Goal: Task Accomplishment & Management: Manage account settings

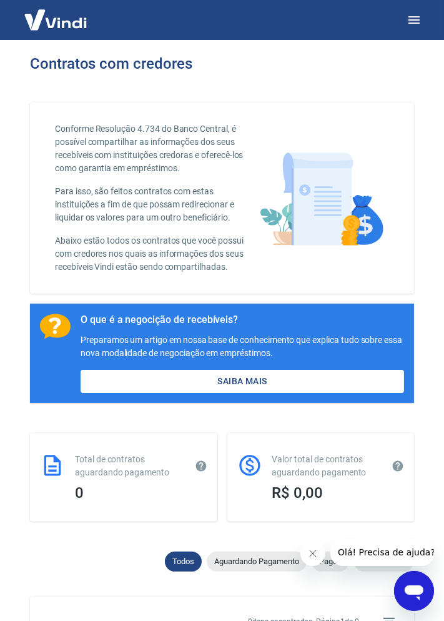
click at [413, 22] on icon "button" at bounding box center [414, 19] width 15 height 15
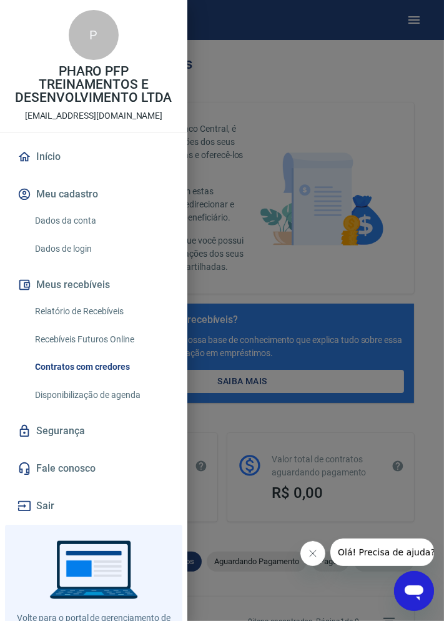
click at [92, 220] on link "Dados da conta" at bounding box center [101, 221] width 142 height 26
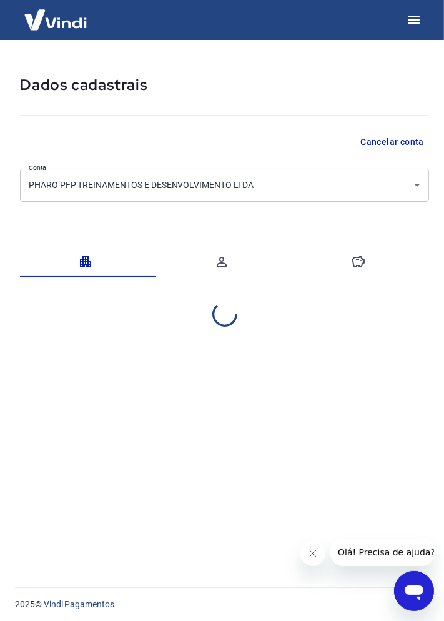
select select "BA"
select select "business"
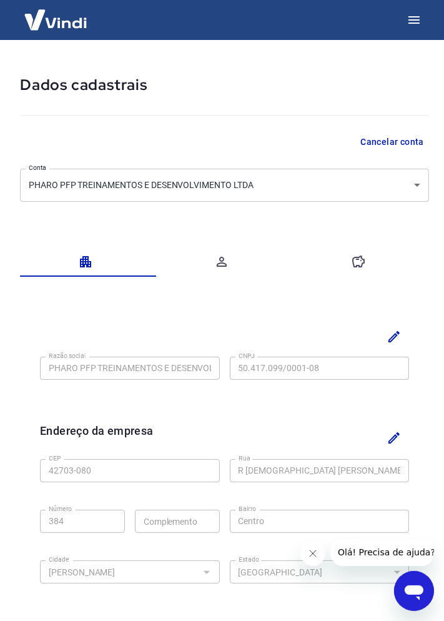
click at [418, 29] on button "button" at bounding box center [414, 20] width 30 height 30
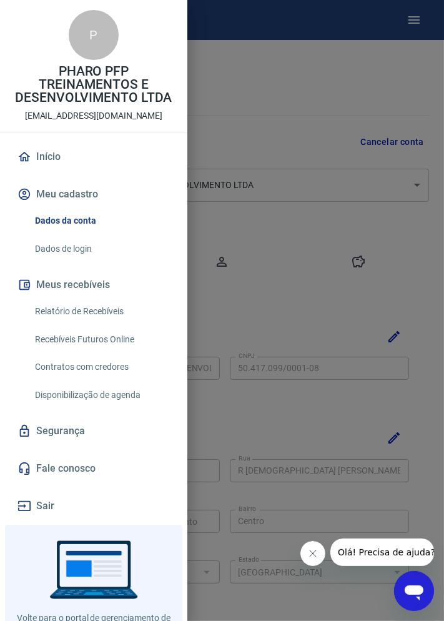
click at [59, 155] on link "Início" at bounding box center [93, 156] width 157 height 27
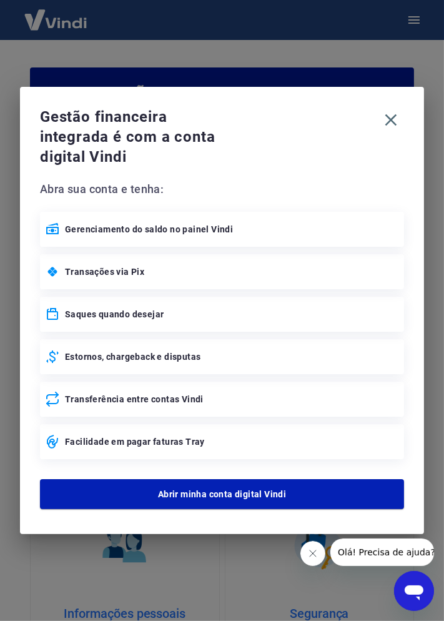
click at [392, 131] on button "button" at bounding box center [391, 120] width 26 height 26
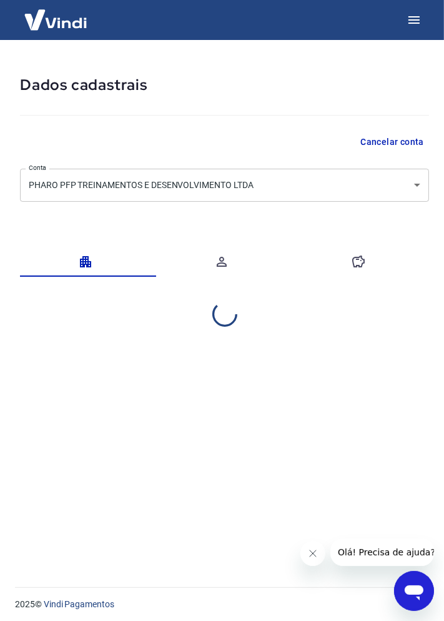
select select "BA"
select select "business"
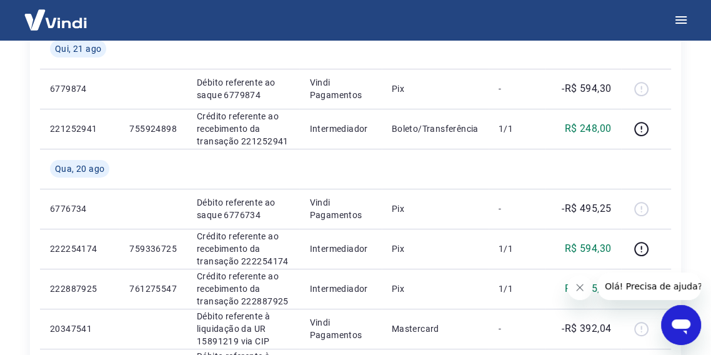
scroll to position [229, 0]
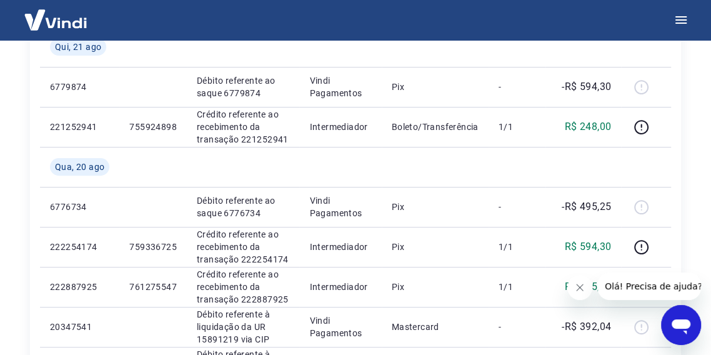
click at [644, 255] on button "button" at bounding box center [641, 247] width 20 height 20
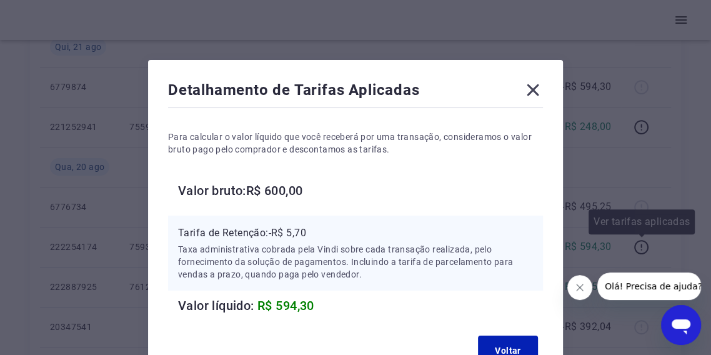
click at [540, 92] on icon at bounding box center [533, 90] width 20 height 20
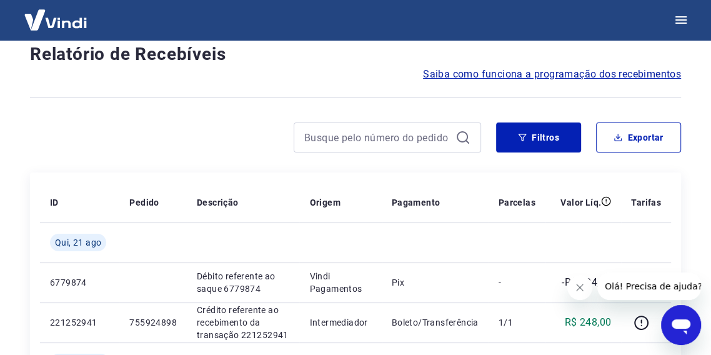
scroll to position [0, 0]
